Goal: Task Accomplishment & Management: Complete application form

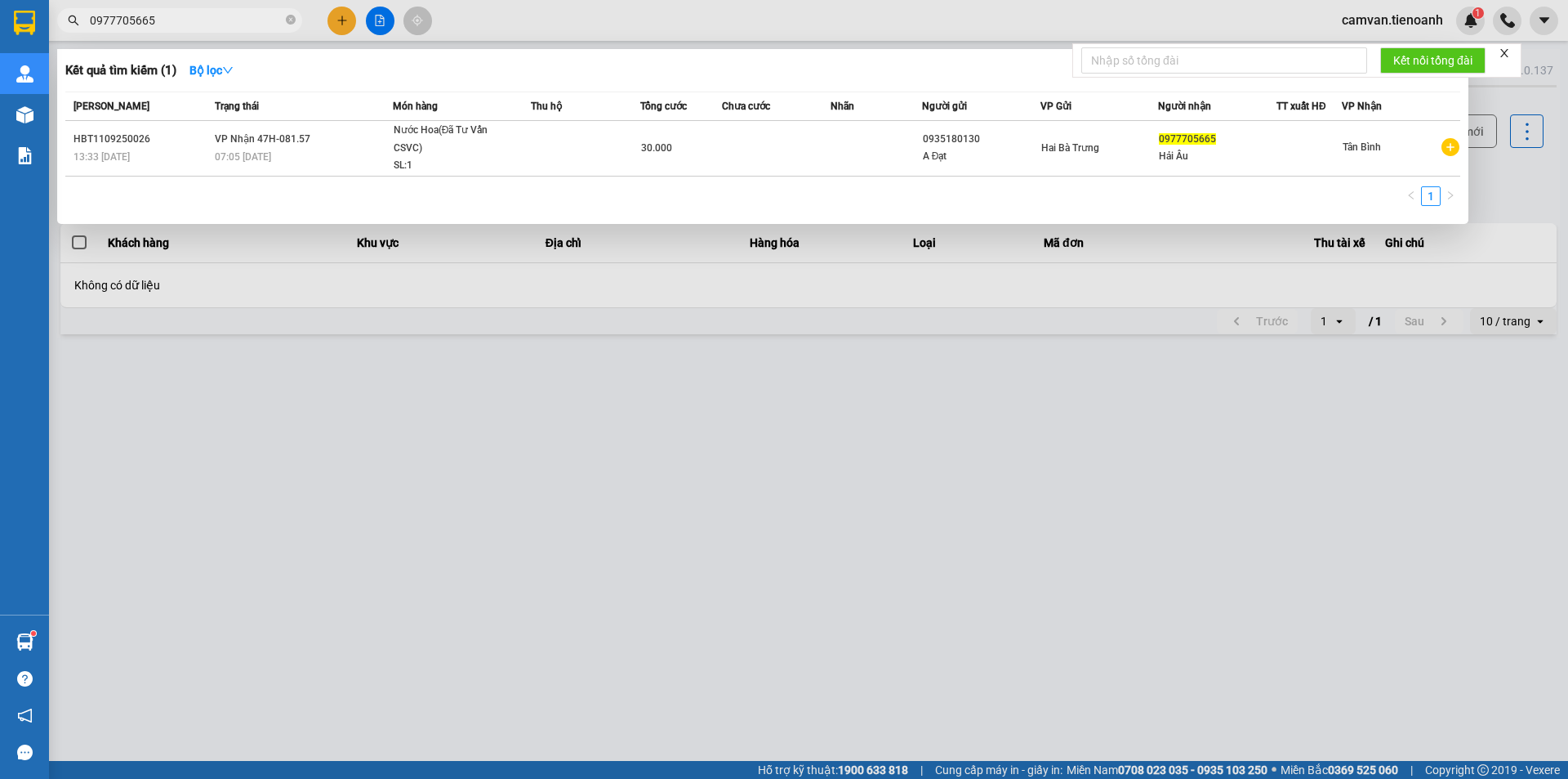
click at [221, 21] on input "0977705665" at bounding box center [186, 20] width 193 height 18
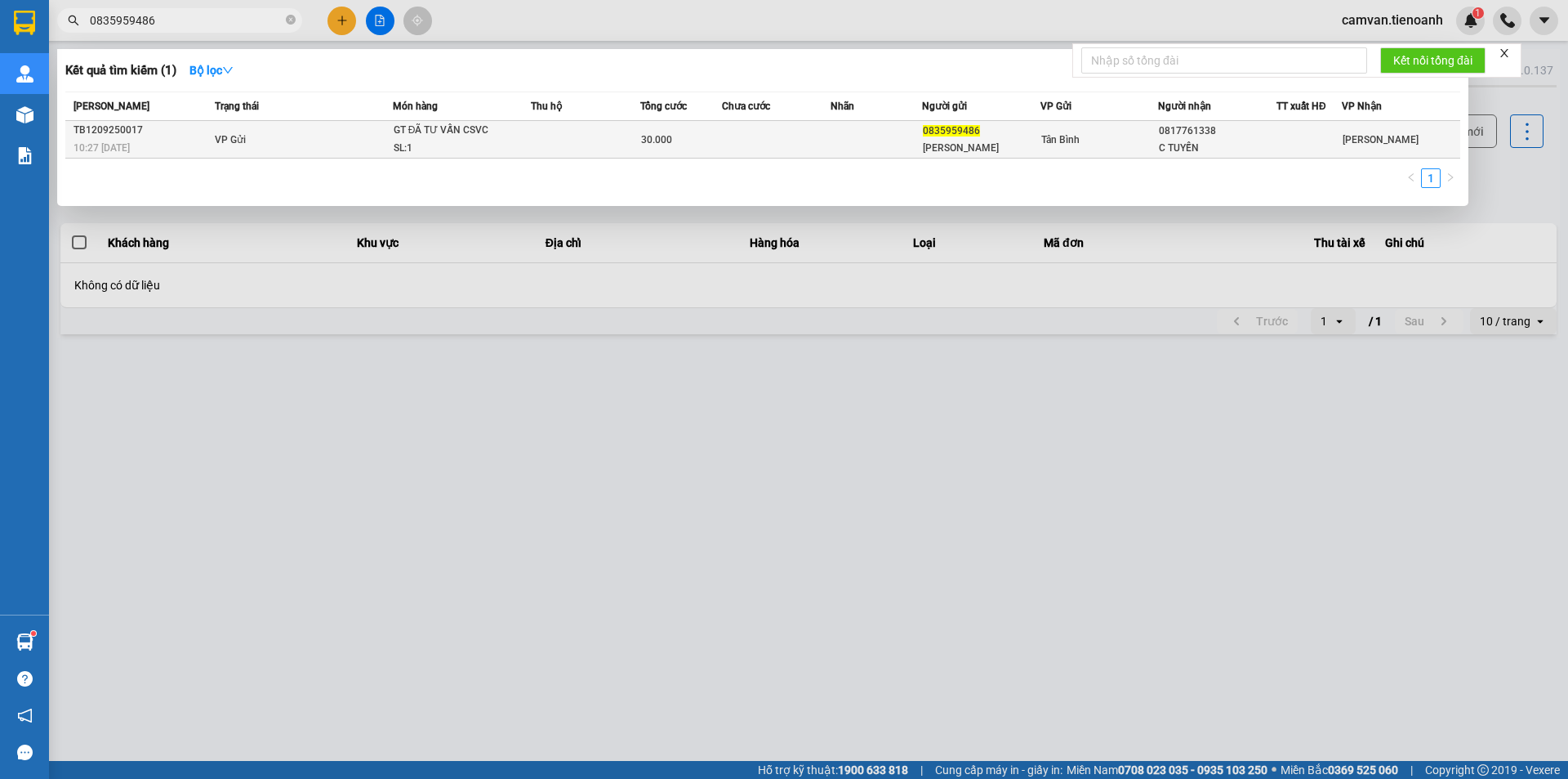
type input "0835959486"
click at [273, 144] on td "VP Gửi" at bounding box center [301, 139] width 182 height 38
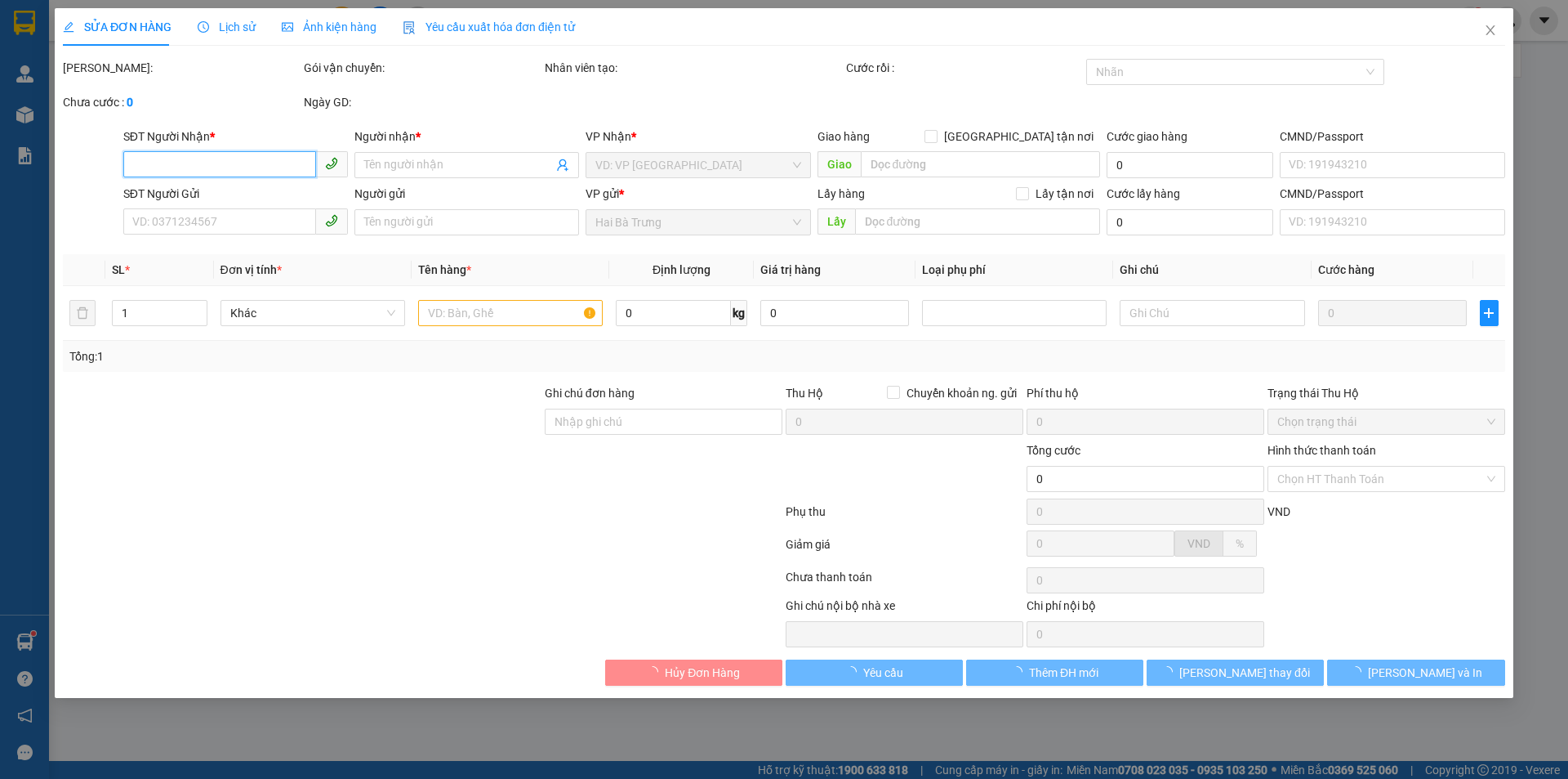
type input "0817761338"
type input "C TUYẾN"
type input "0835959486"
type input "[PERSON_NAME]"
type input "30.000"
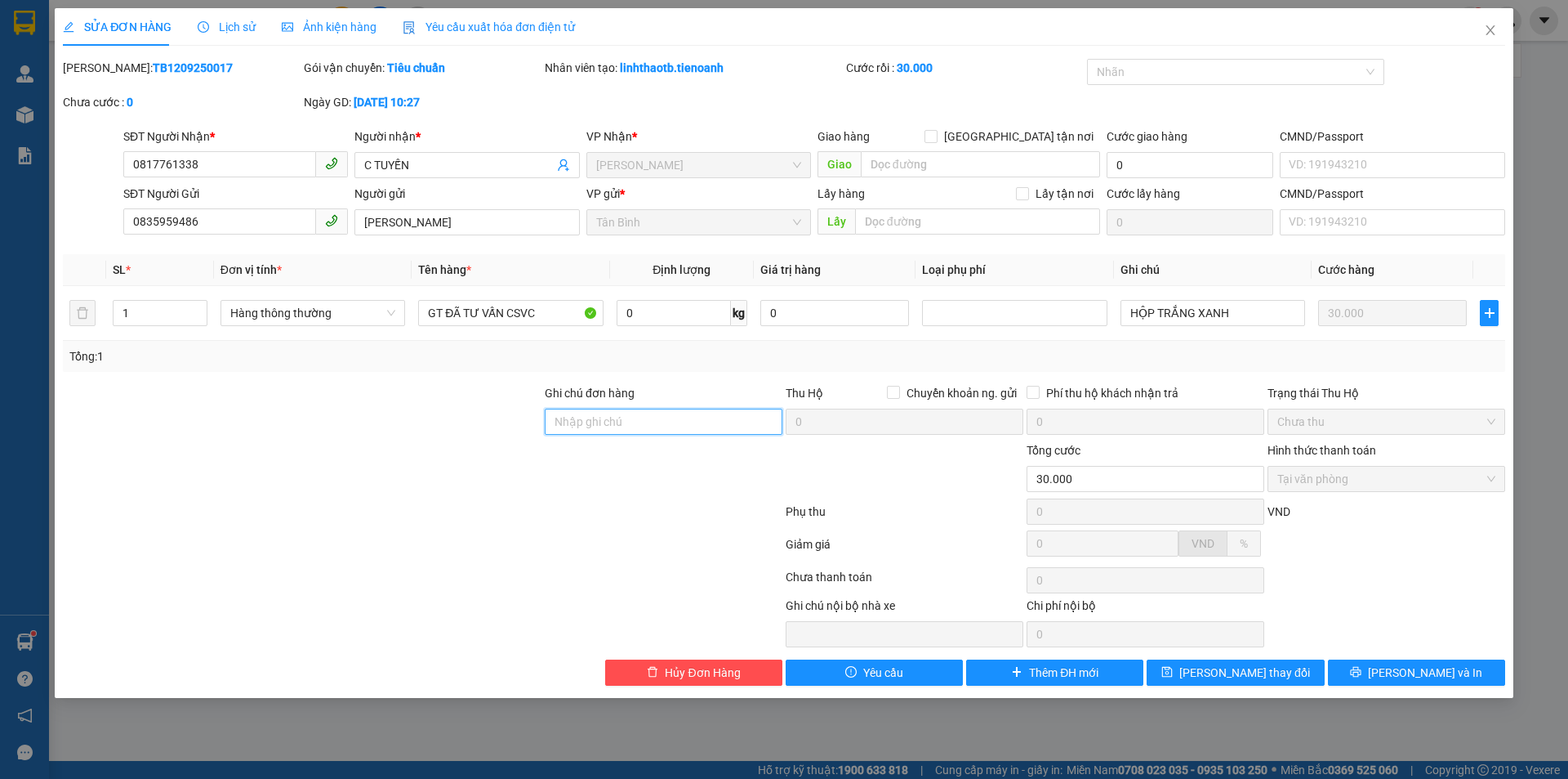
click at [608, 421] on input "Ghi chú đơn hàng" at bounding box center [663, 421] width 237 height 26
click at [1496, 25] on icon "close" at bounding box center [1491, 30] width 13 height 13
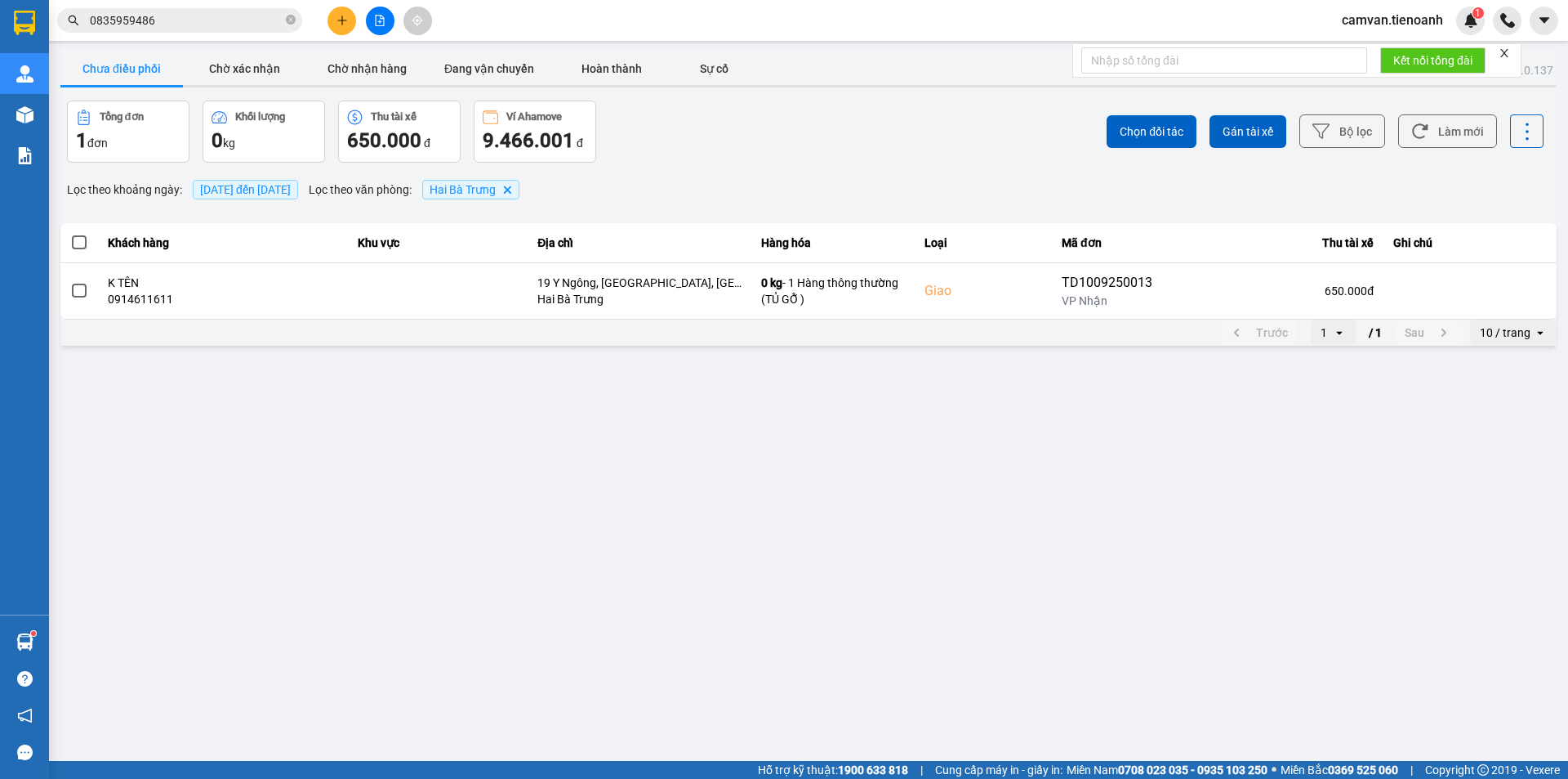
click at [234, 18] on input "0835959486" at bounding box center [186, 20] width 193 height 18
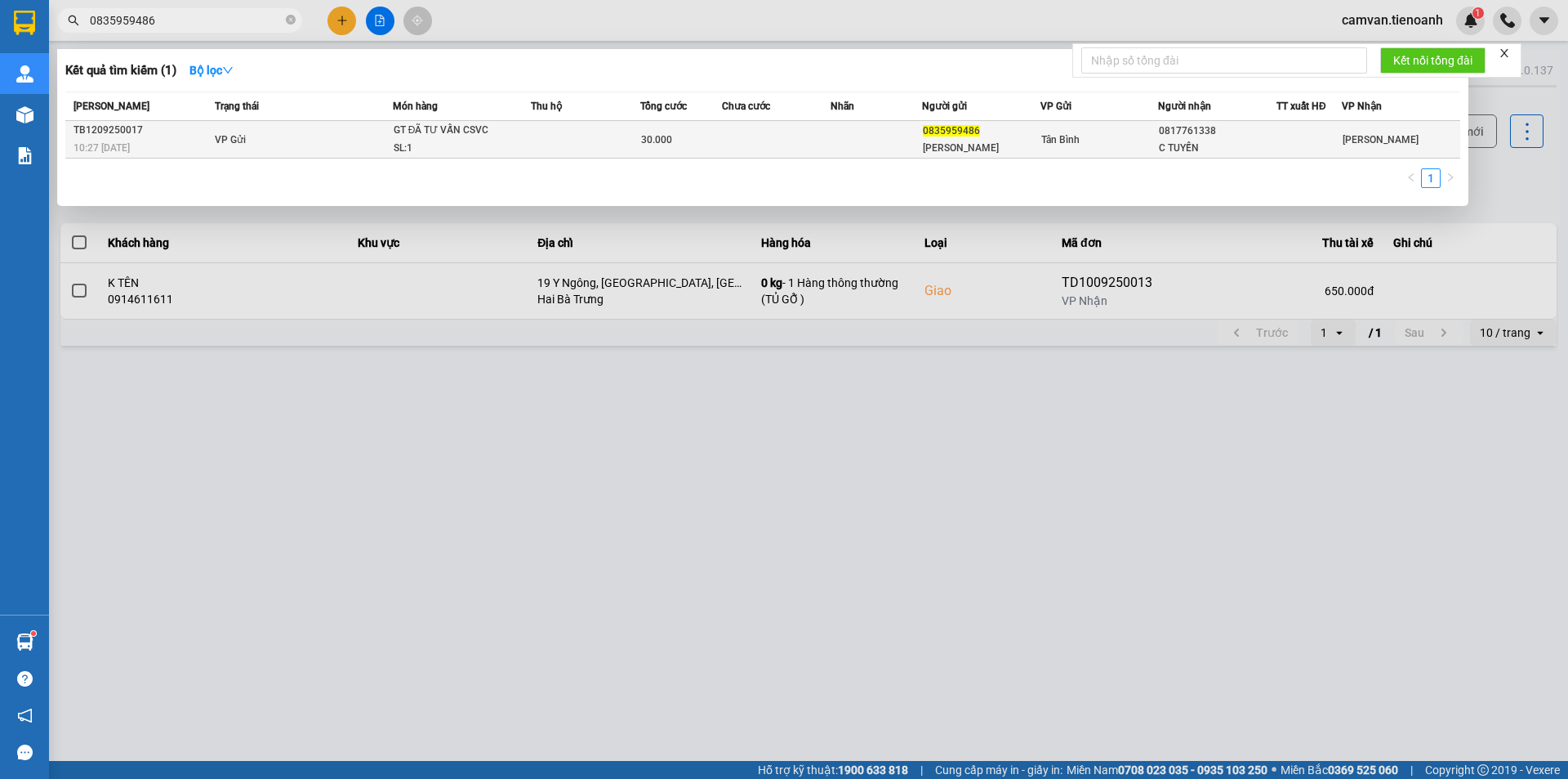
click at [295, 145] on td "VP Gửi" at bounding box center [301, 139] width 182 height 38
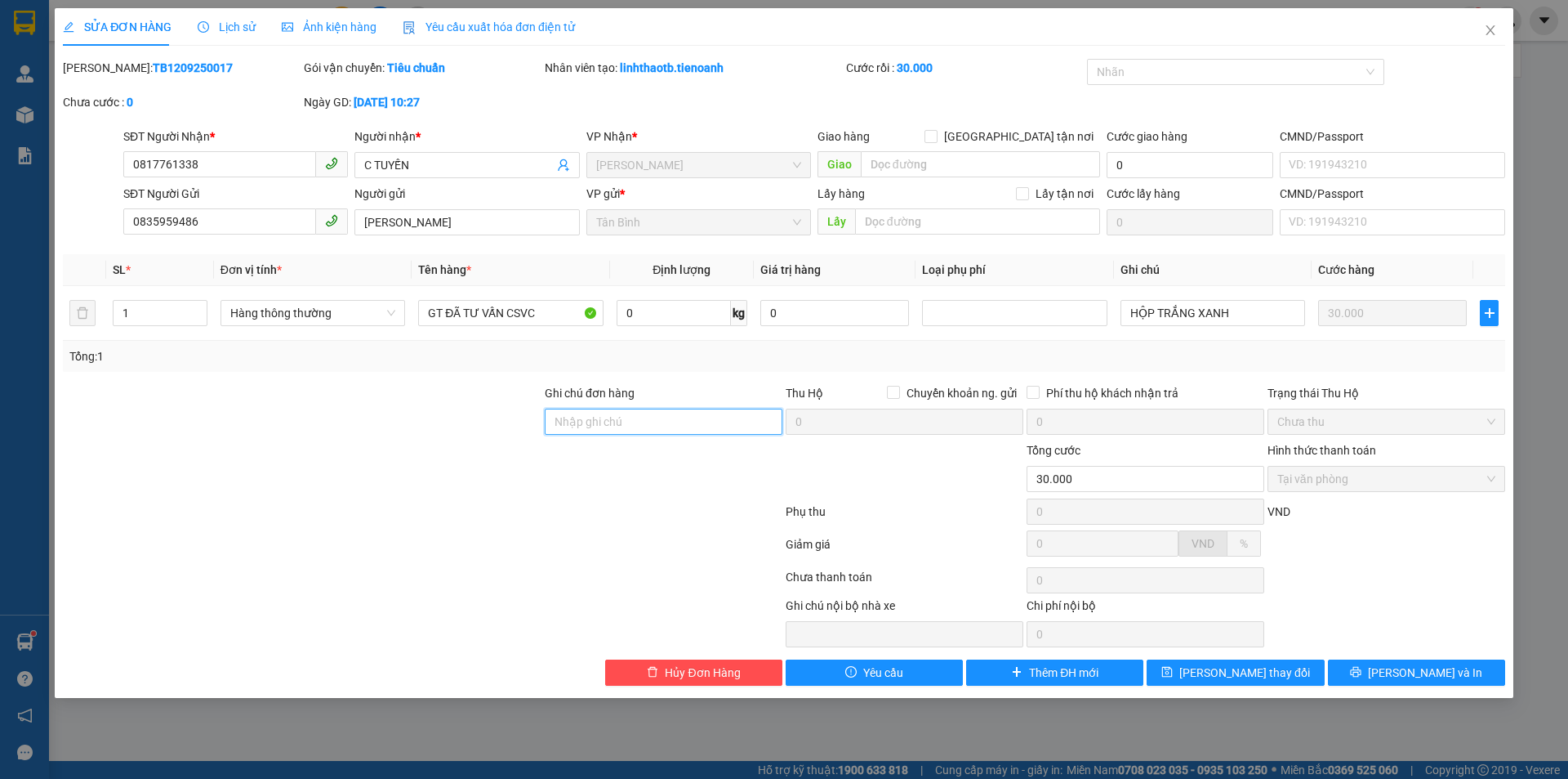
click at [572, 422] on input "Ghi chú đơn hàng" at bounding box center [663, 421] width 237 height 26
click at [556, 421] on input "0917761338" at bounding box center [663, 421] width 237 height 26
type input "Số người nhận đúng: 0917761338"
click at [1232, 678] on span "[PERSON_NAME] thay đổi" at bounding box center [1245, 672] width 131 height 18
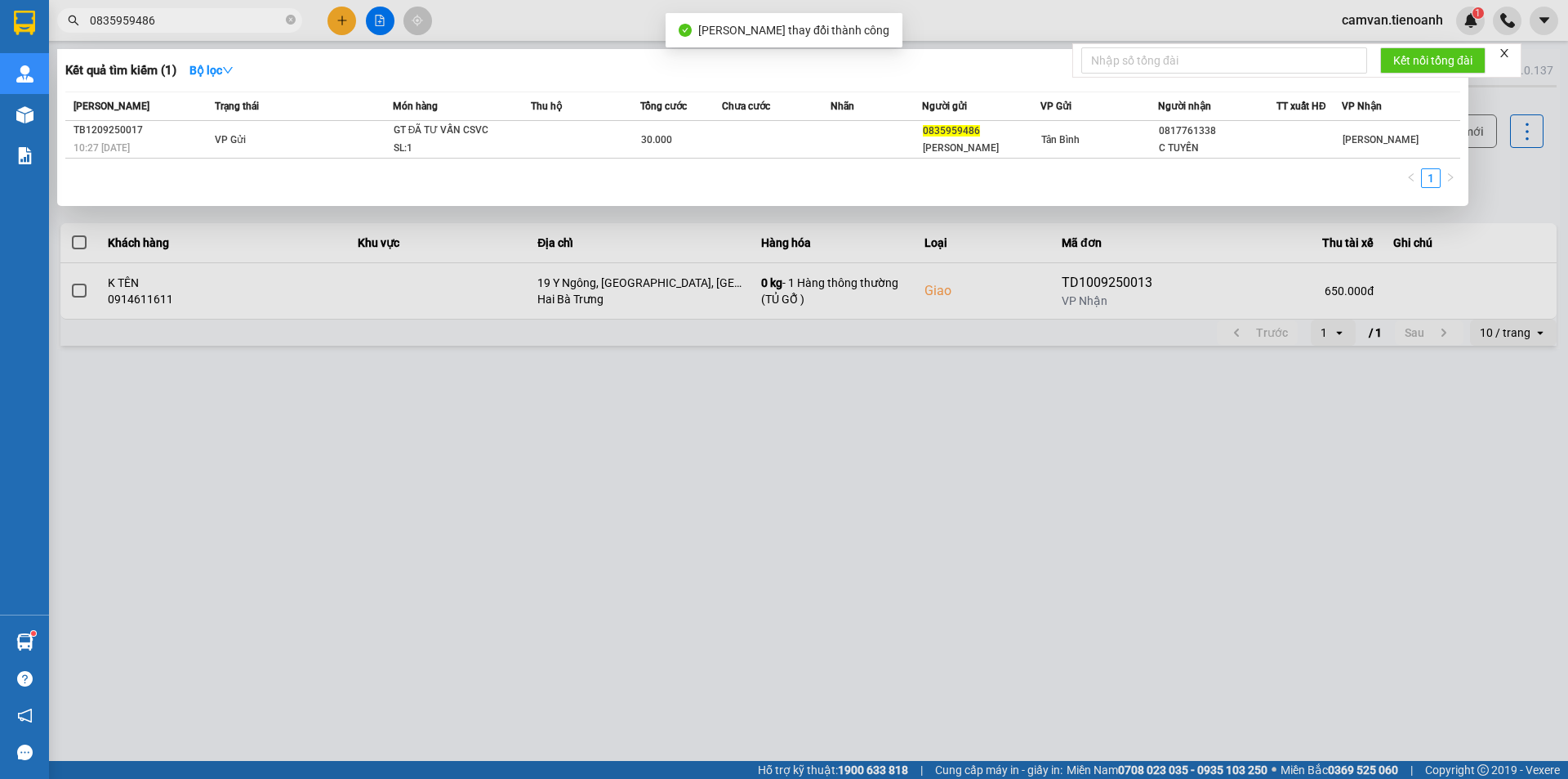
click at [203, 15] on input "0835959486" at bounding box center [186, 20] width 193 height 18
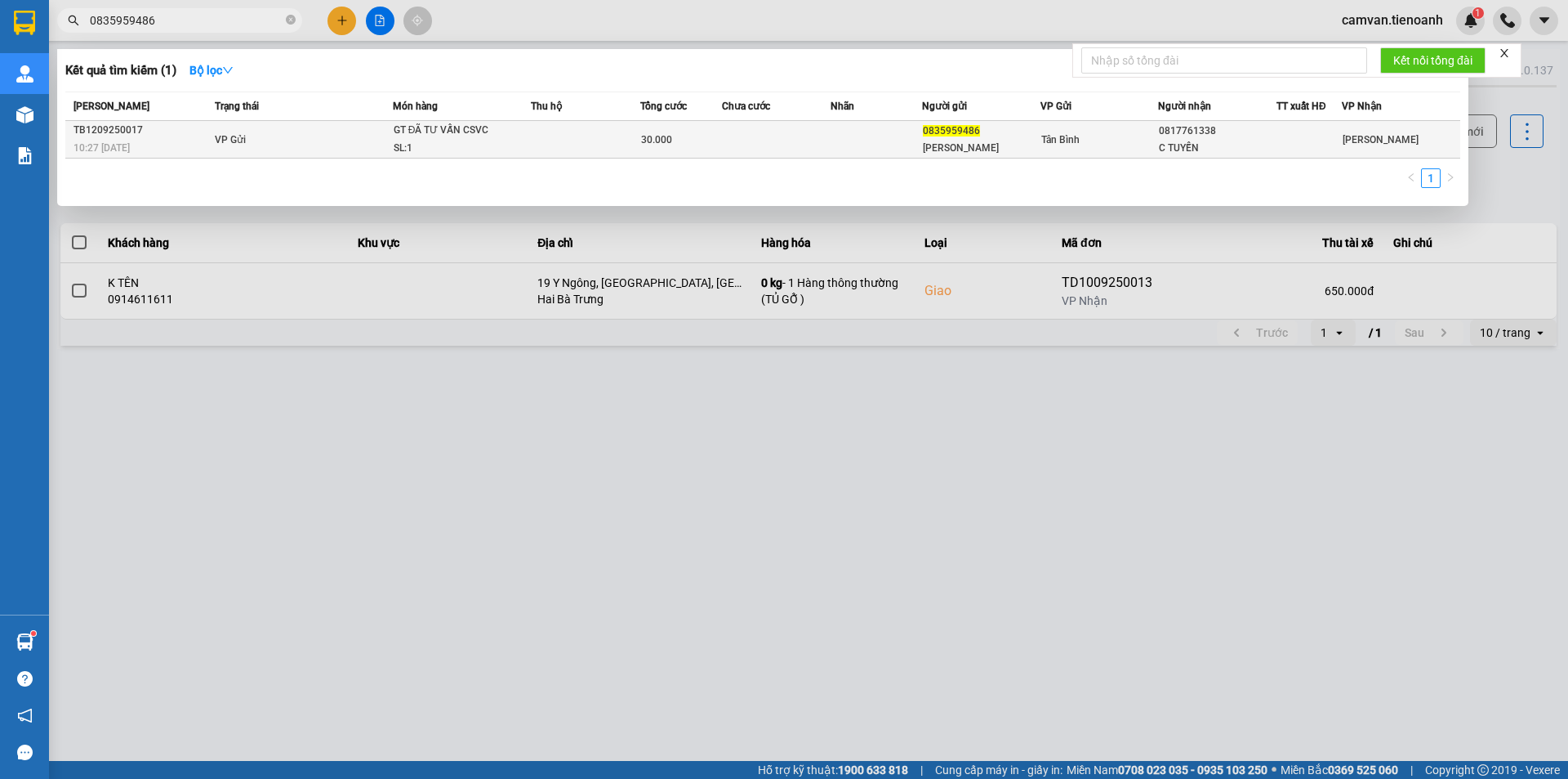
click at [532, 137] on td at bounding box center [586, 139] width 109 height 38
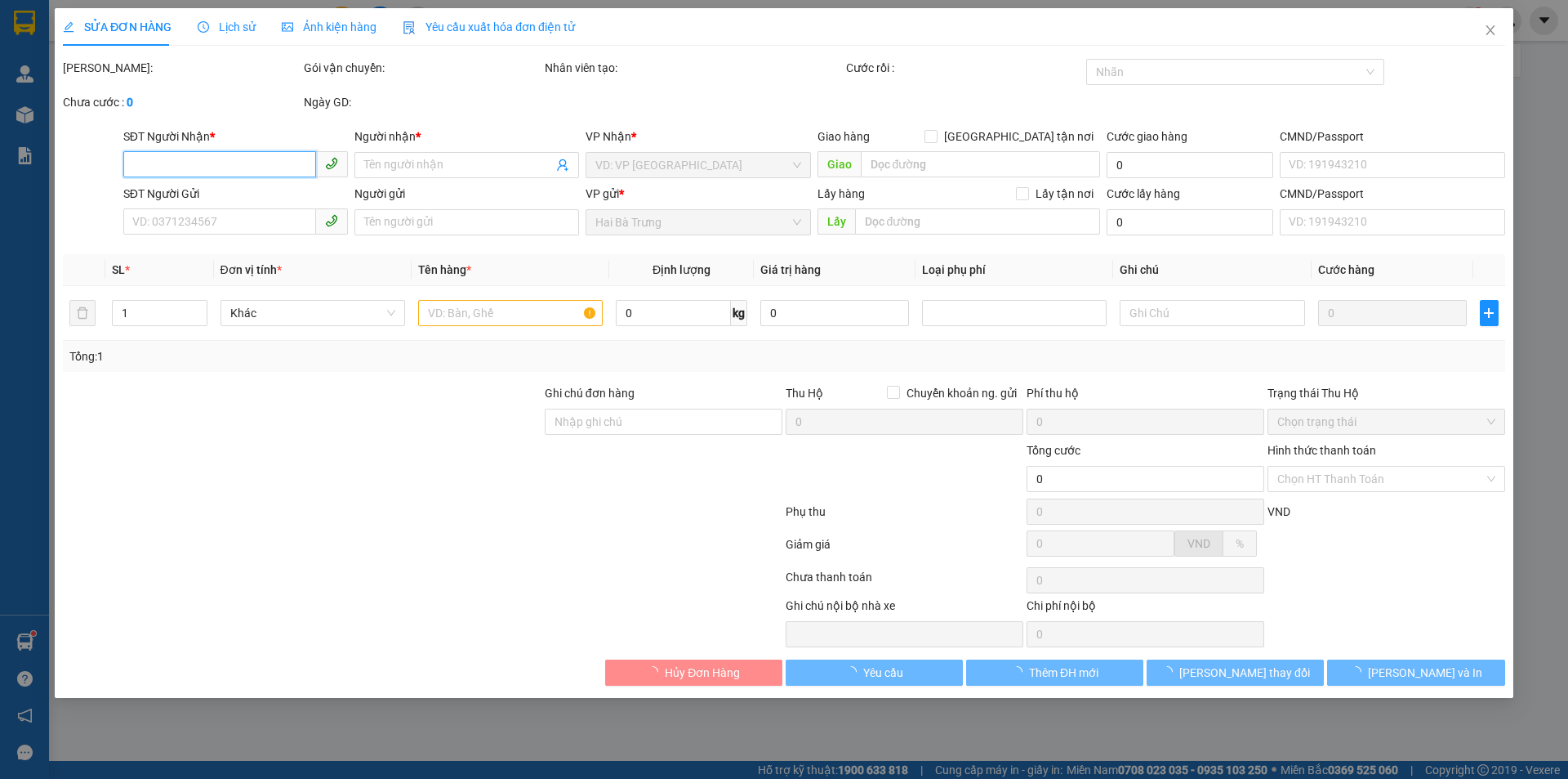
type input "0817761338"
type input "C TUYẾN"
type input "0835959486"
type input "[PERSON_NAME]"
type input "Số người nhận đúng: 0917761338"
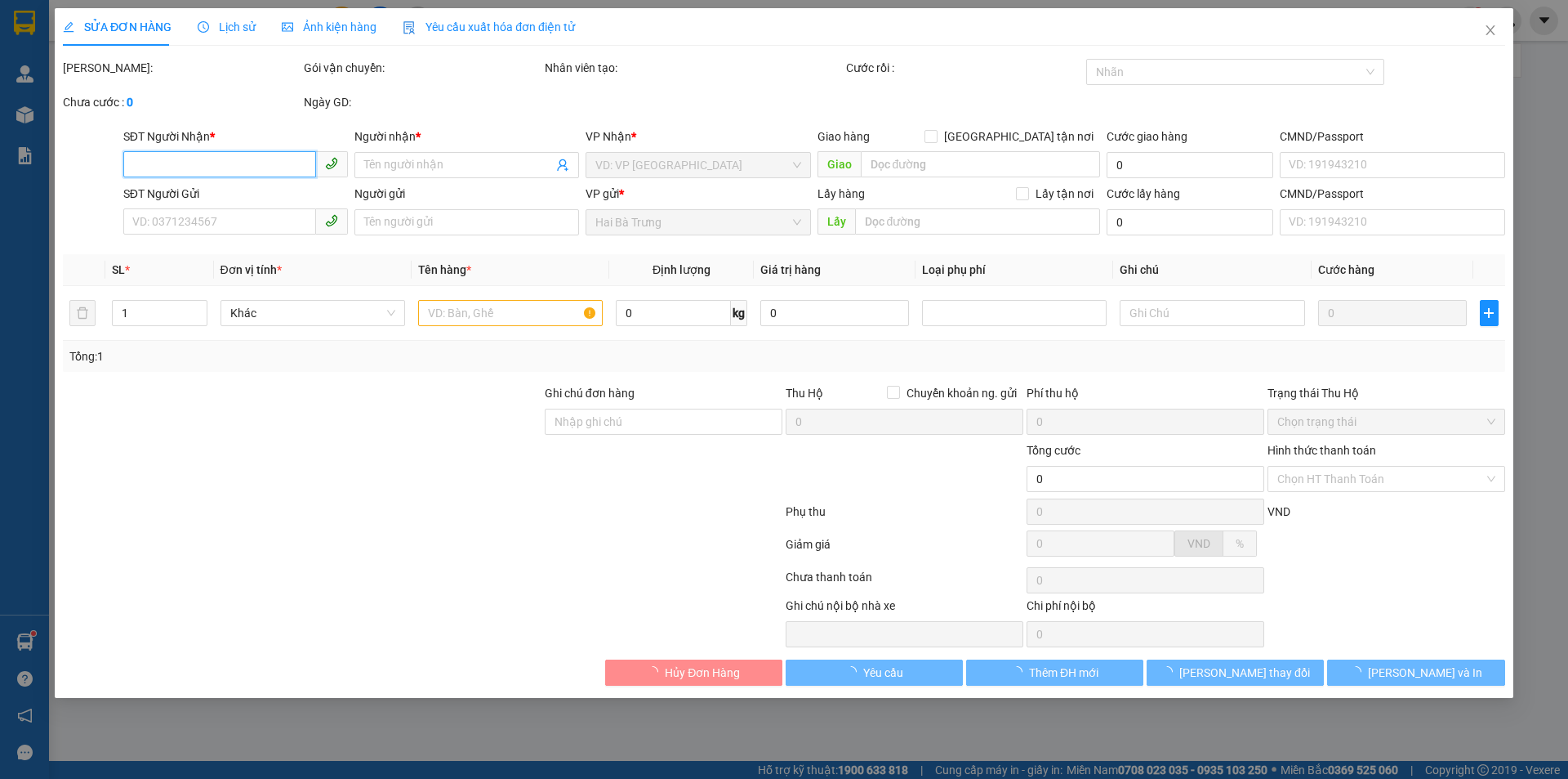
type input "30.000"
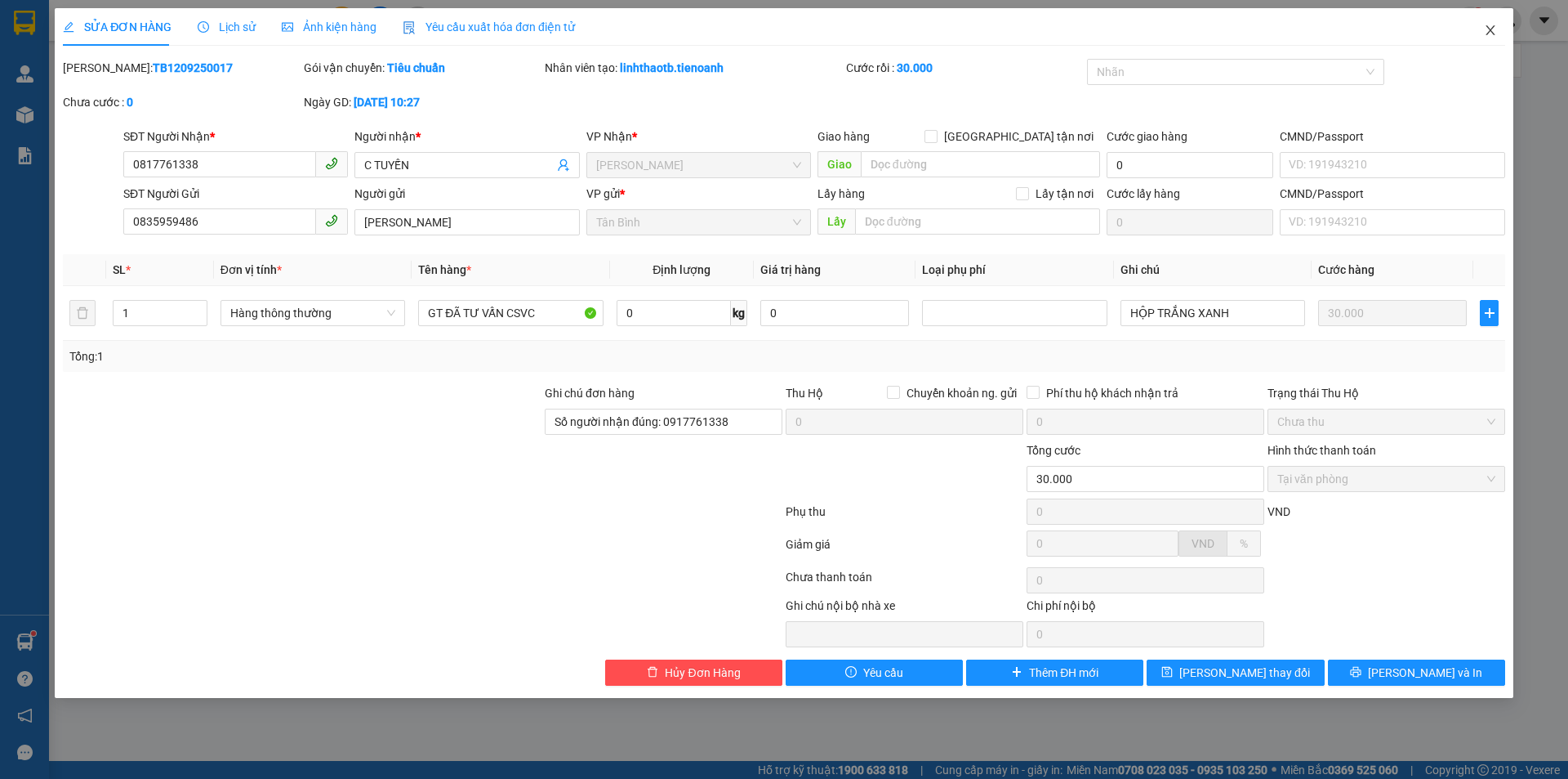
click at [1495, 29] on icon "close" at bounding box center [1491, 30] width 13 height 13
